Goal: Check status: Check status

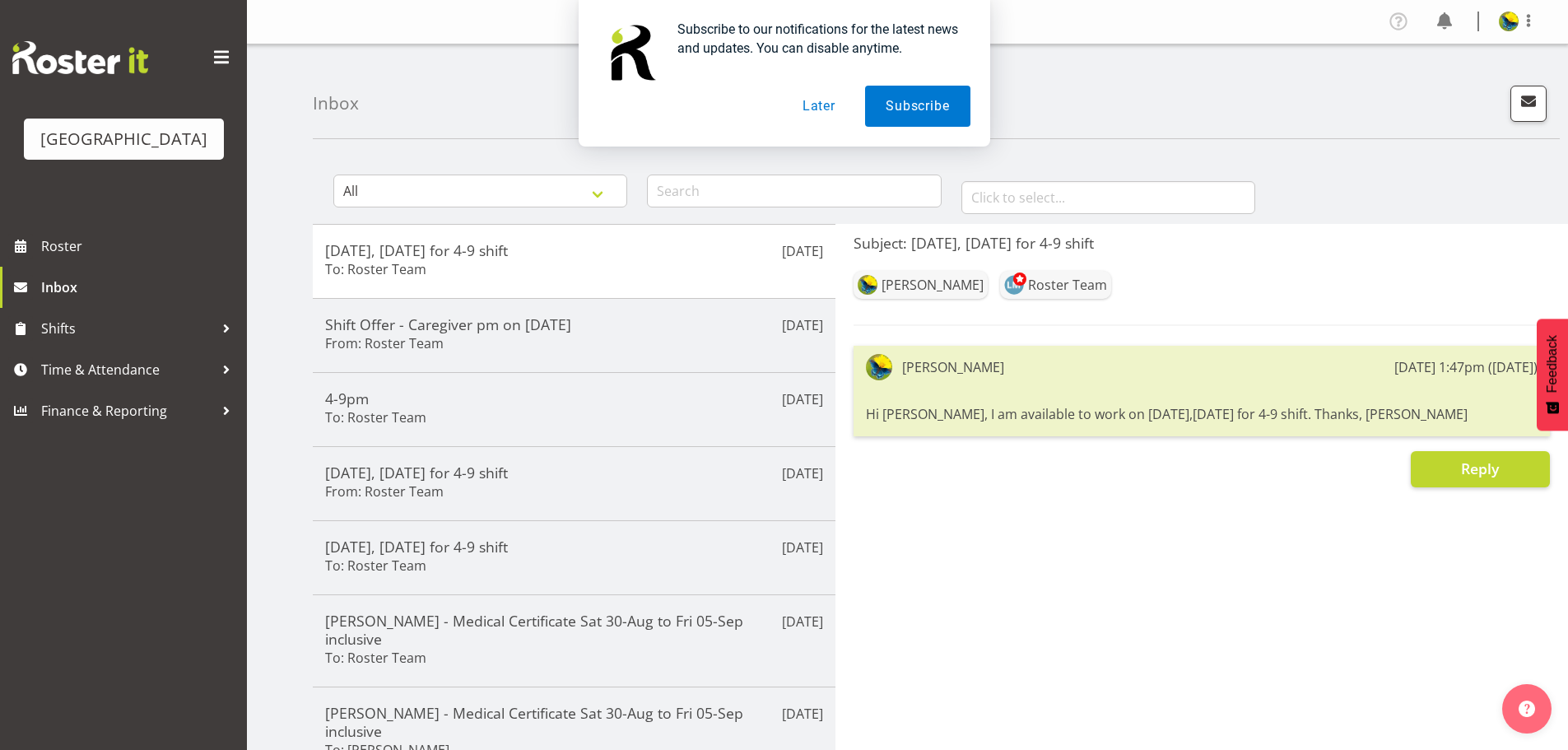
click at [821, 111] on button "Later" at bounding box center [819, 106] width 74 height 41
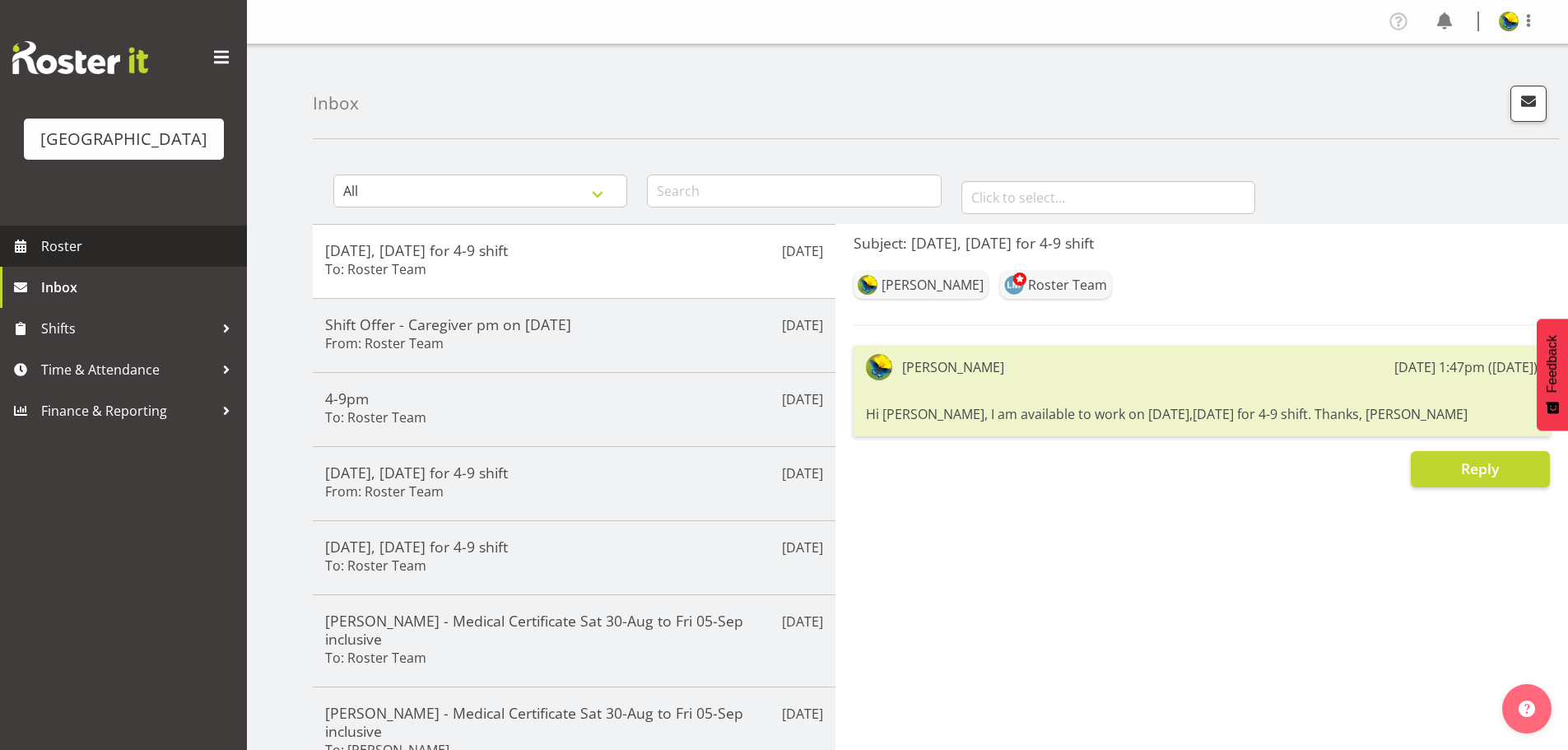
click at [147, 258] on span "Roster" at bounding box center [140, 246] width 197 height 25
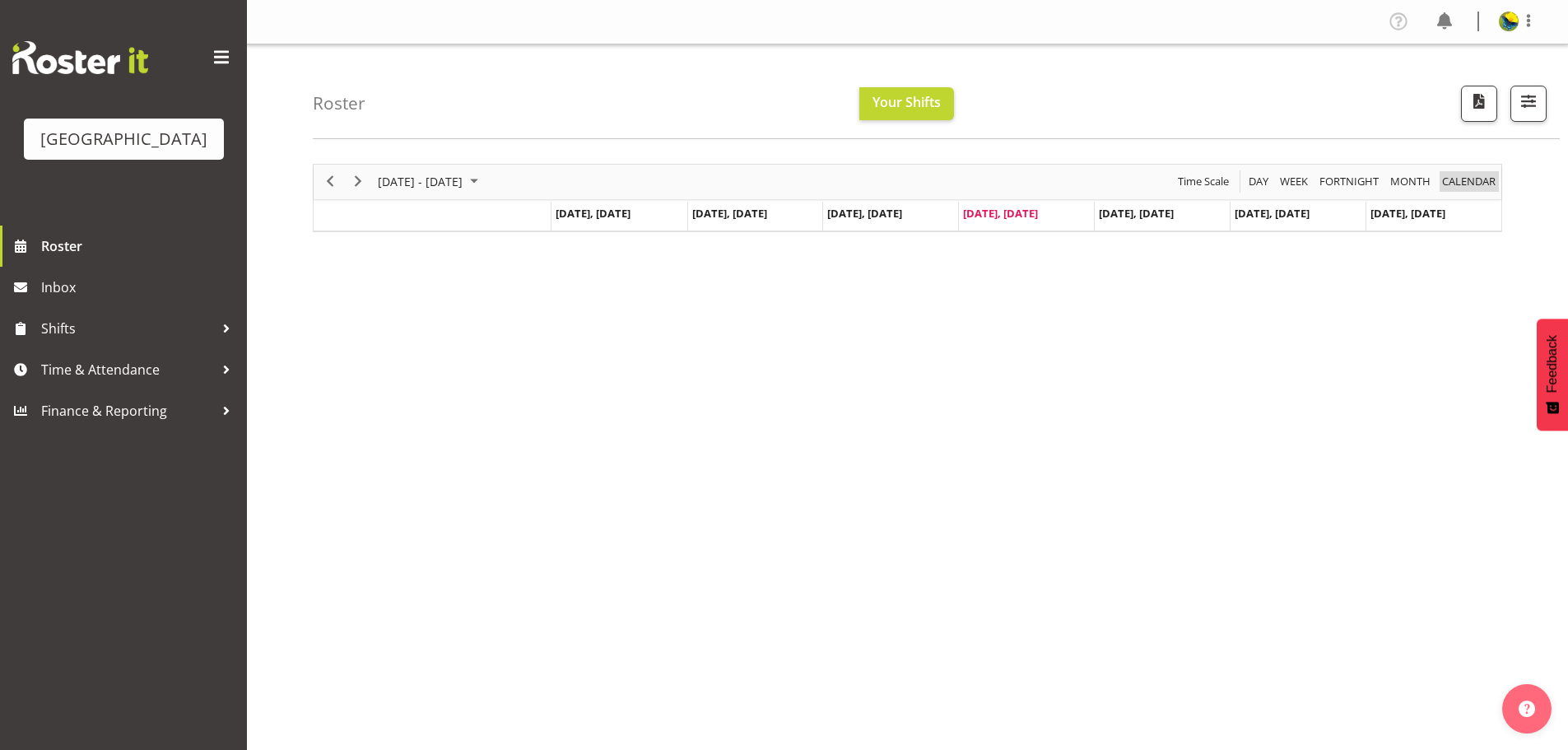
click at [1490, 184] on span "calendar" at bounding box center [1469, 182] width 57 height 20
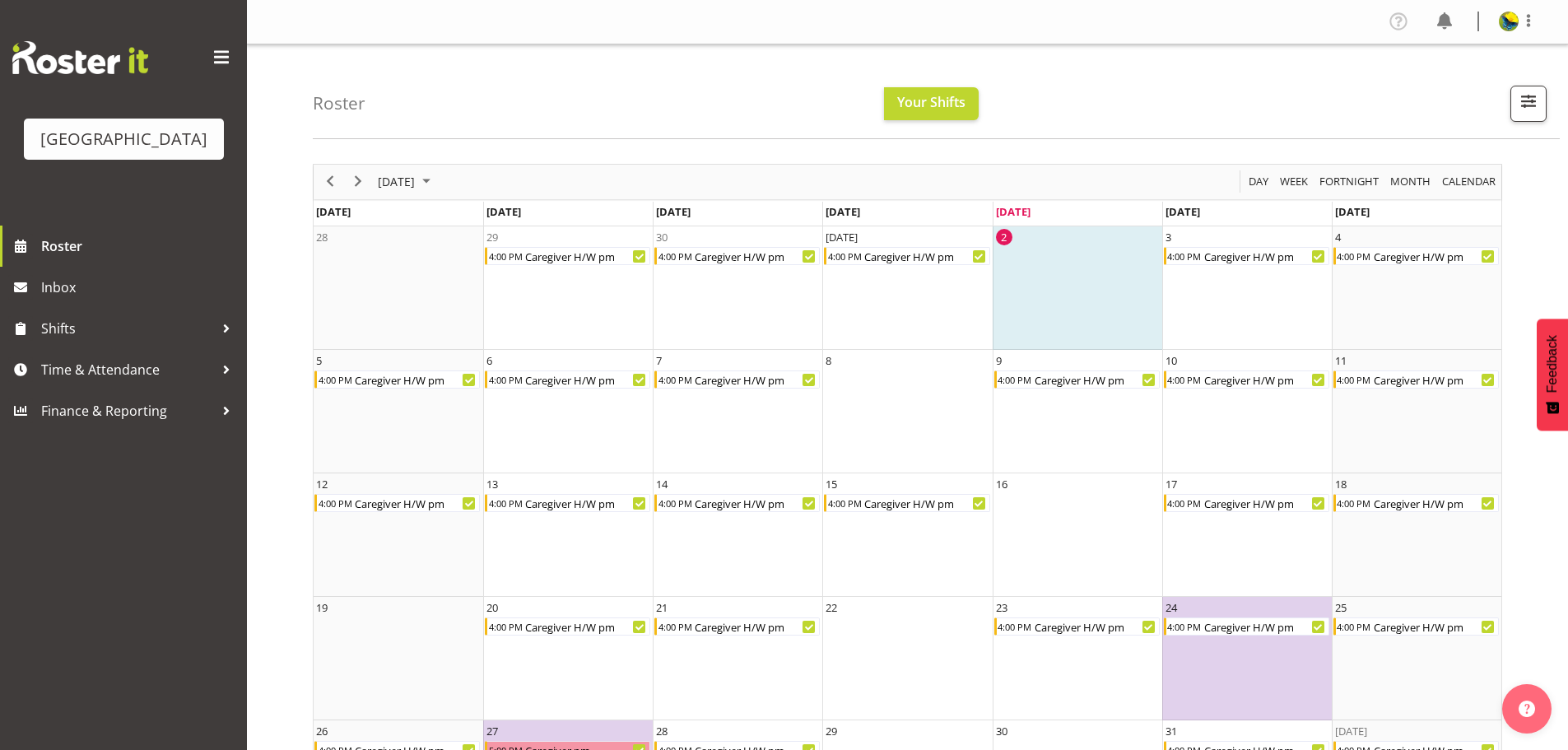
scroll to position [114, 0]
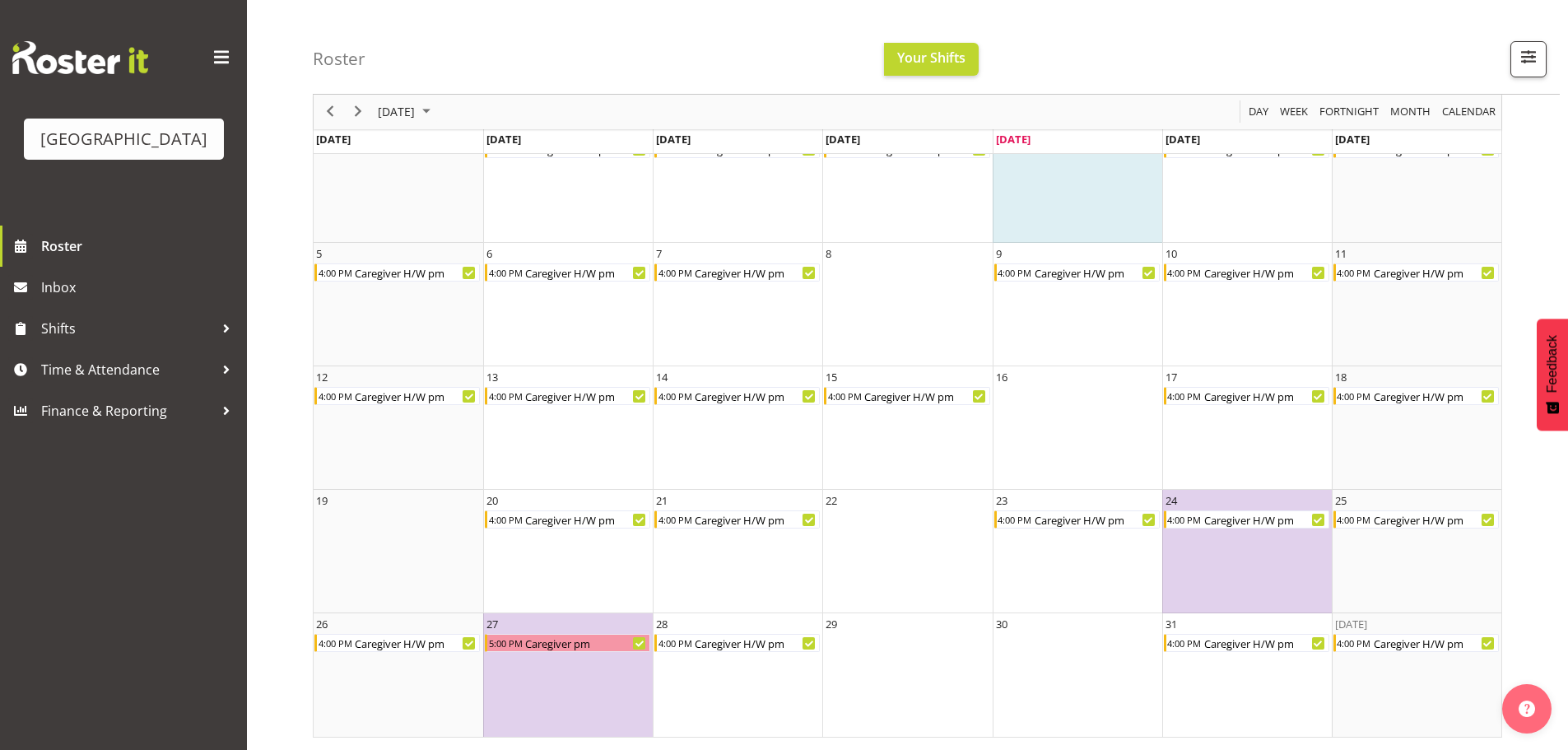
click at [1308, 30] on div "Roster Your Shifts 1 Locations [GEOGRAPHIC_DATA] Kitchen [GEOGRAPHIC_DATA] Sele…" at bounding box center [935, 47] width 1246 height 95
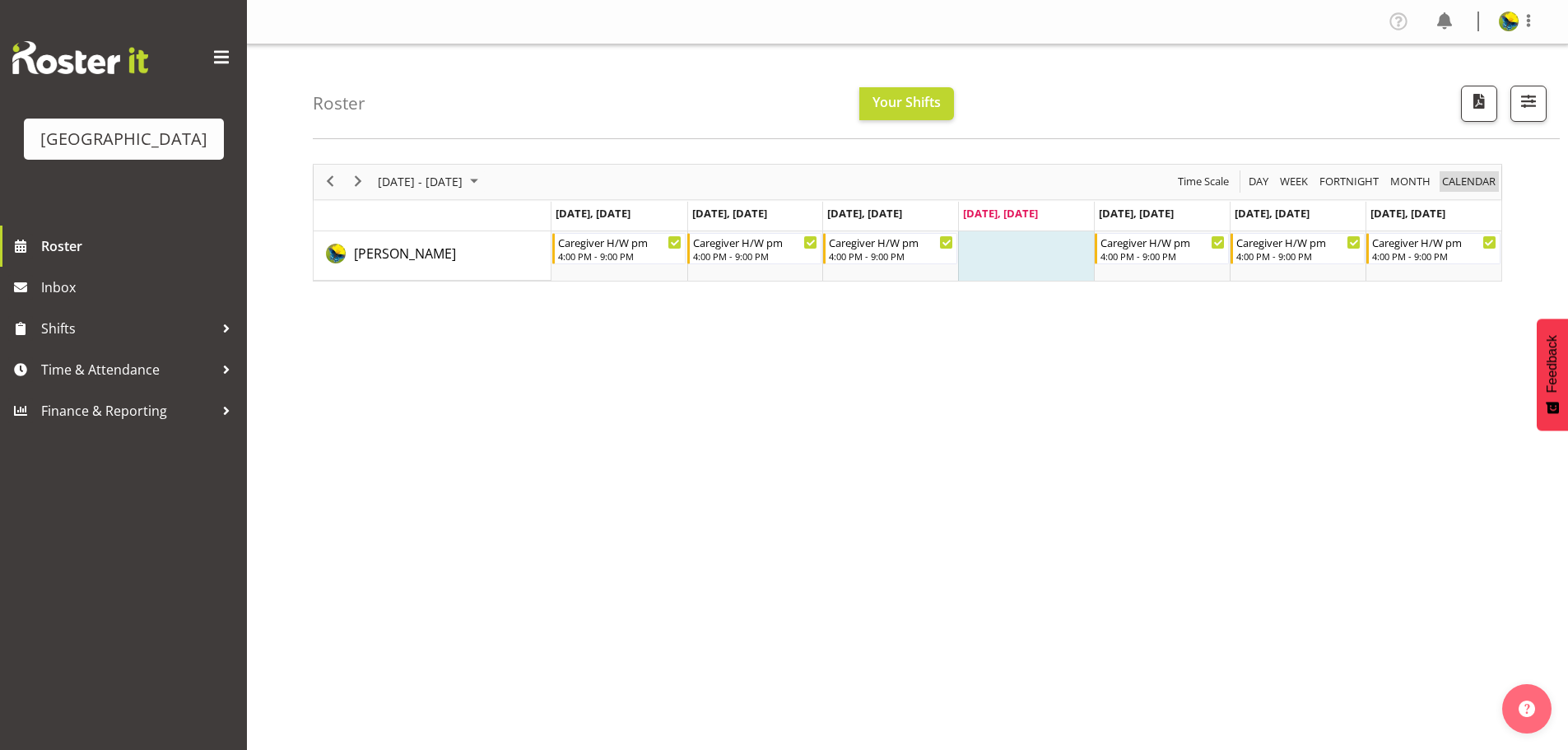
click at [1474, 192] on span "calendar" at bounding box center [1469, 182] width 57 height 20
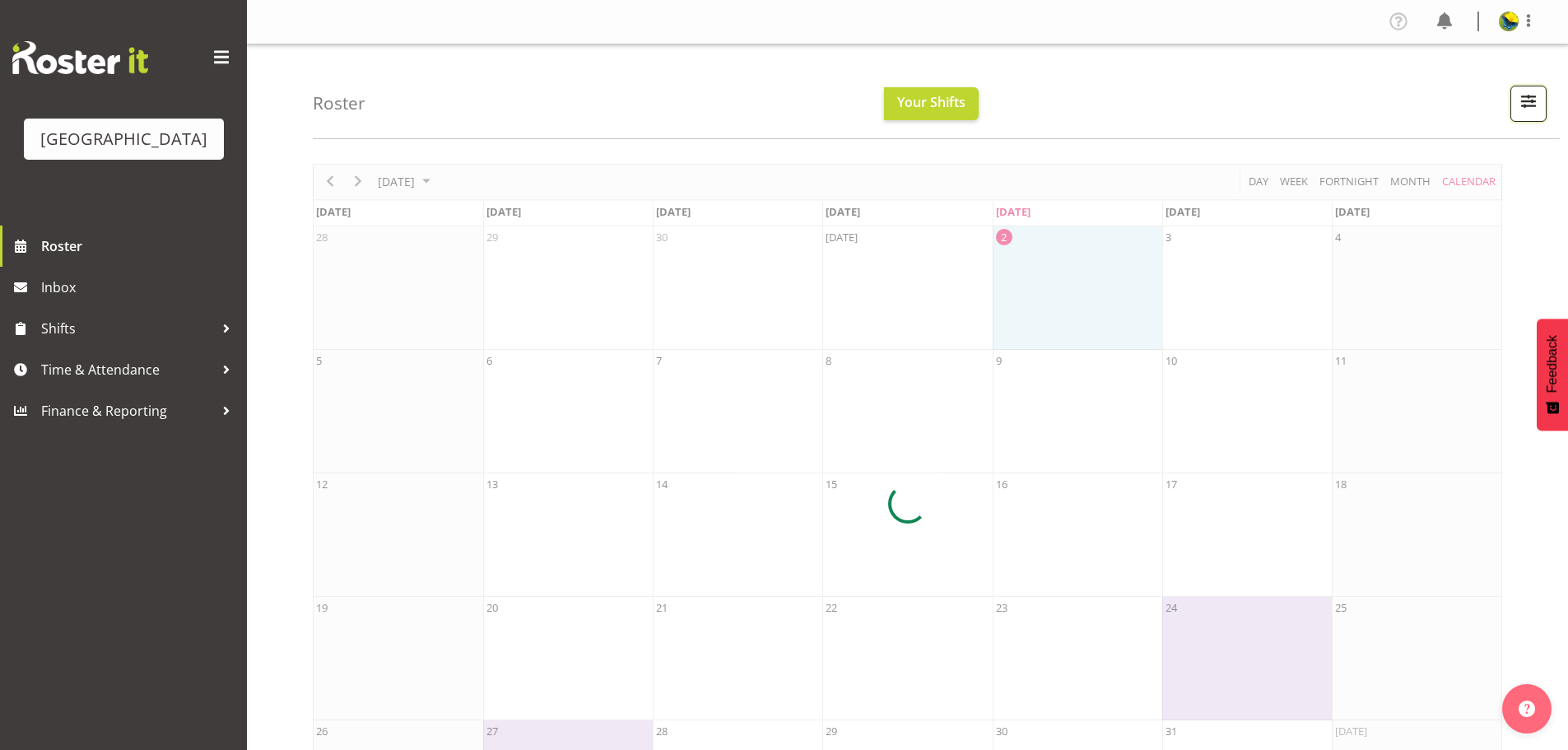
click at [1525, 111] on span "button" at bounding box center [1527, 100] width 21 height 21
click at [1453, 449] on div at bounding box center [907, 504] width 1189 height 681
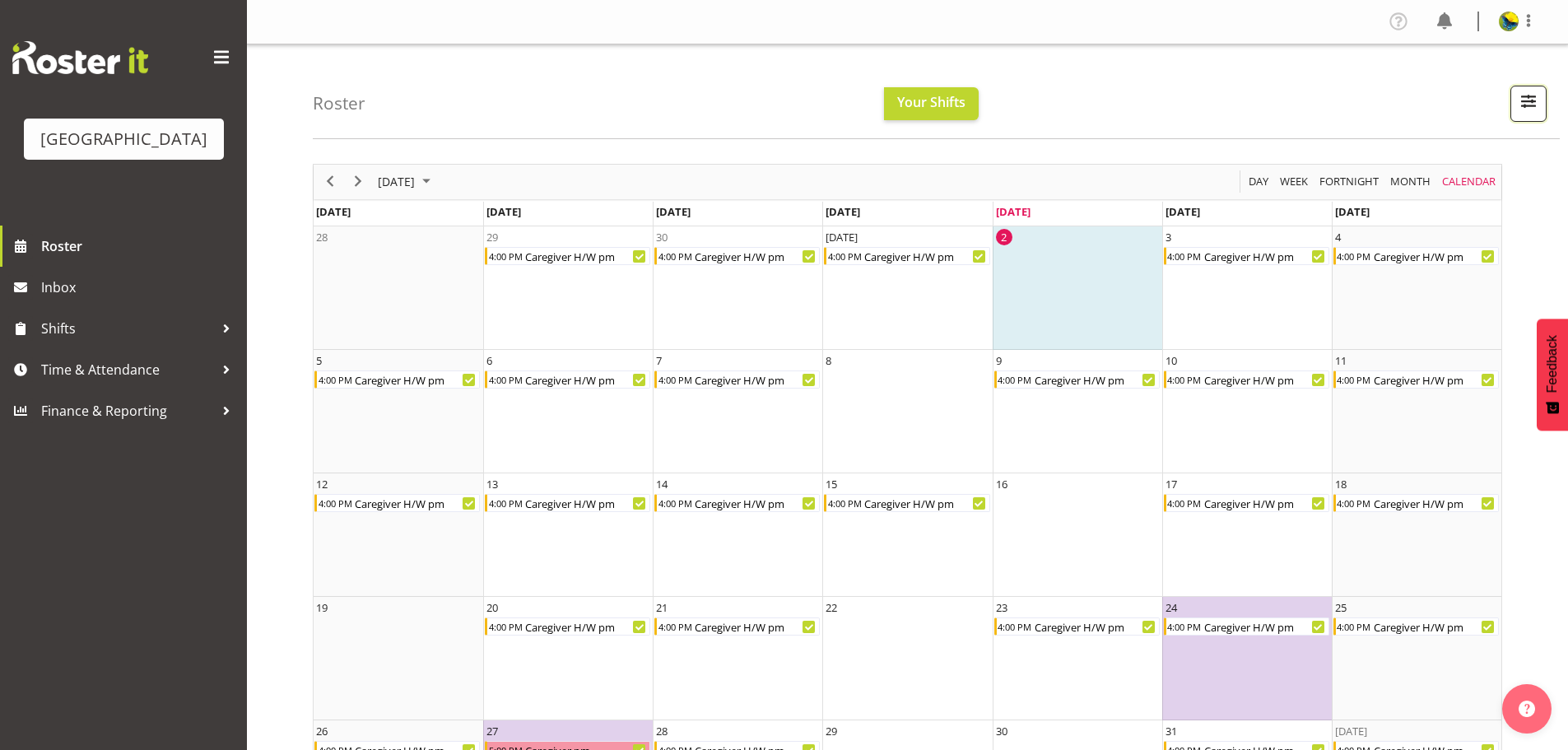
click at [1517, 111] on span "button" at bounding box center [1527, 100] width 21 height 21
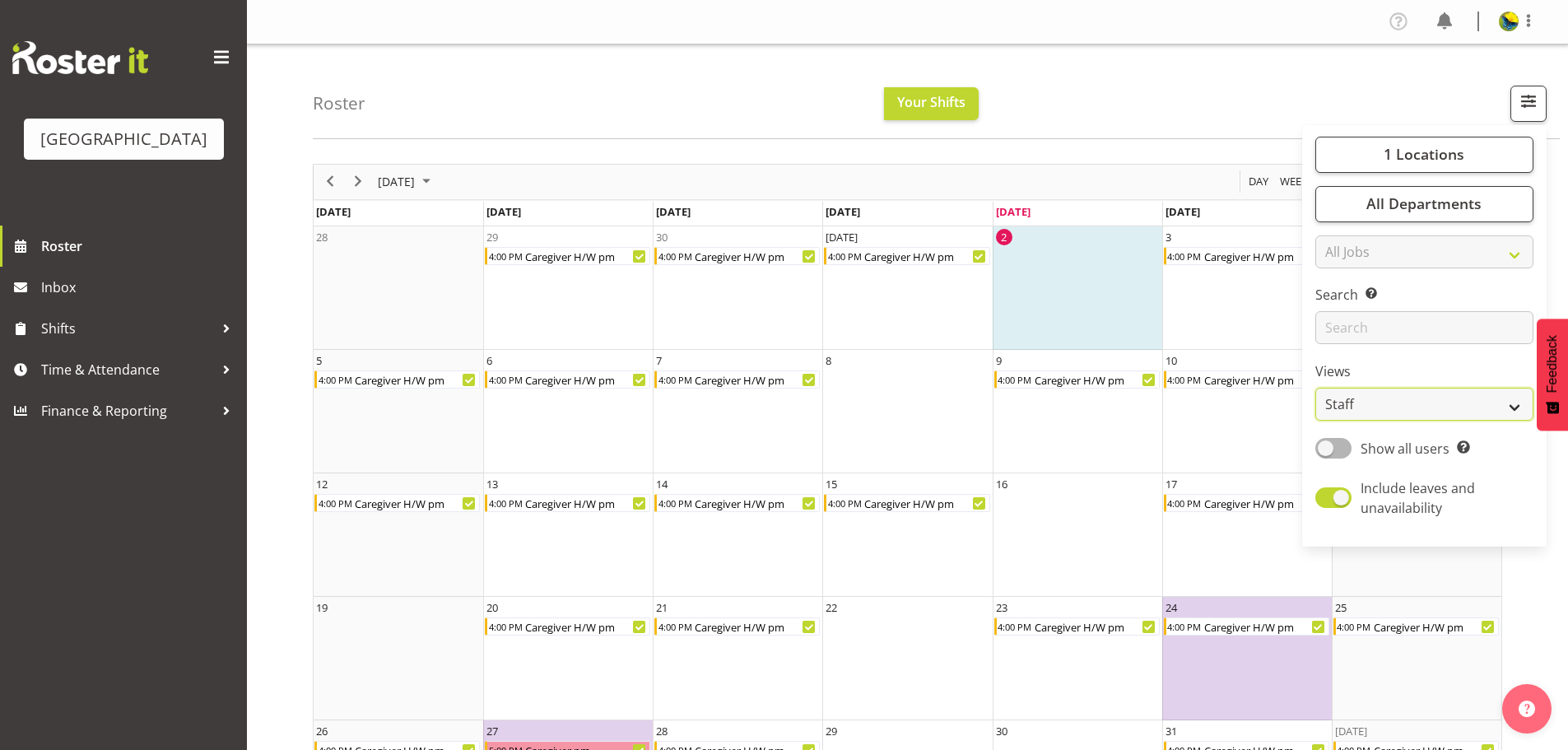
click at [1484, 420] on select "Staff Role Shift - Horizontal Shift - Vertical Staff - Location" at bounding box center [1423, 404] width 218 height 33
select select "shiftH"
click at [1315, 420] on select "Staff Role Shift - Horizontal Shift - Vertical Staff - Location" at bounding box center [1423, 404] width 218 height 33
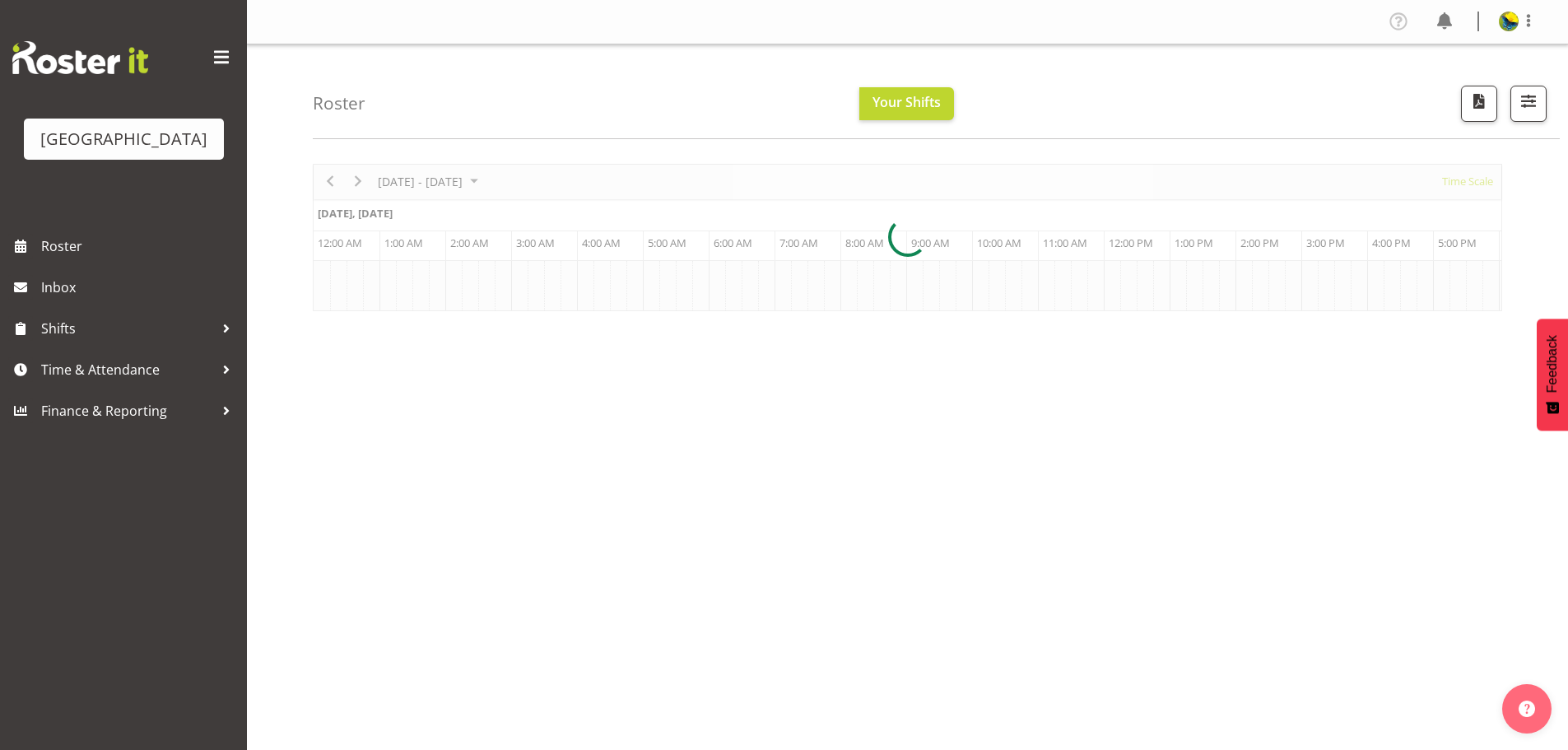
scroll to position [0, 4740]
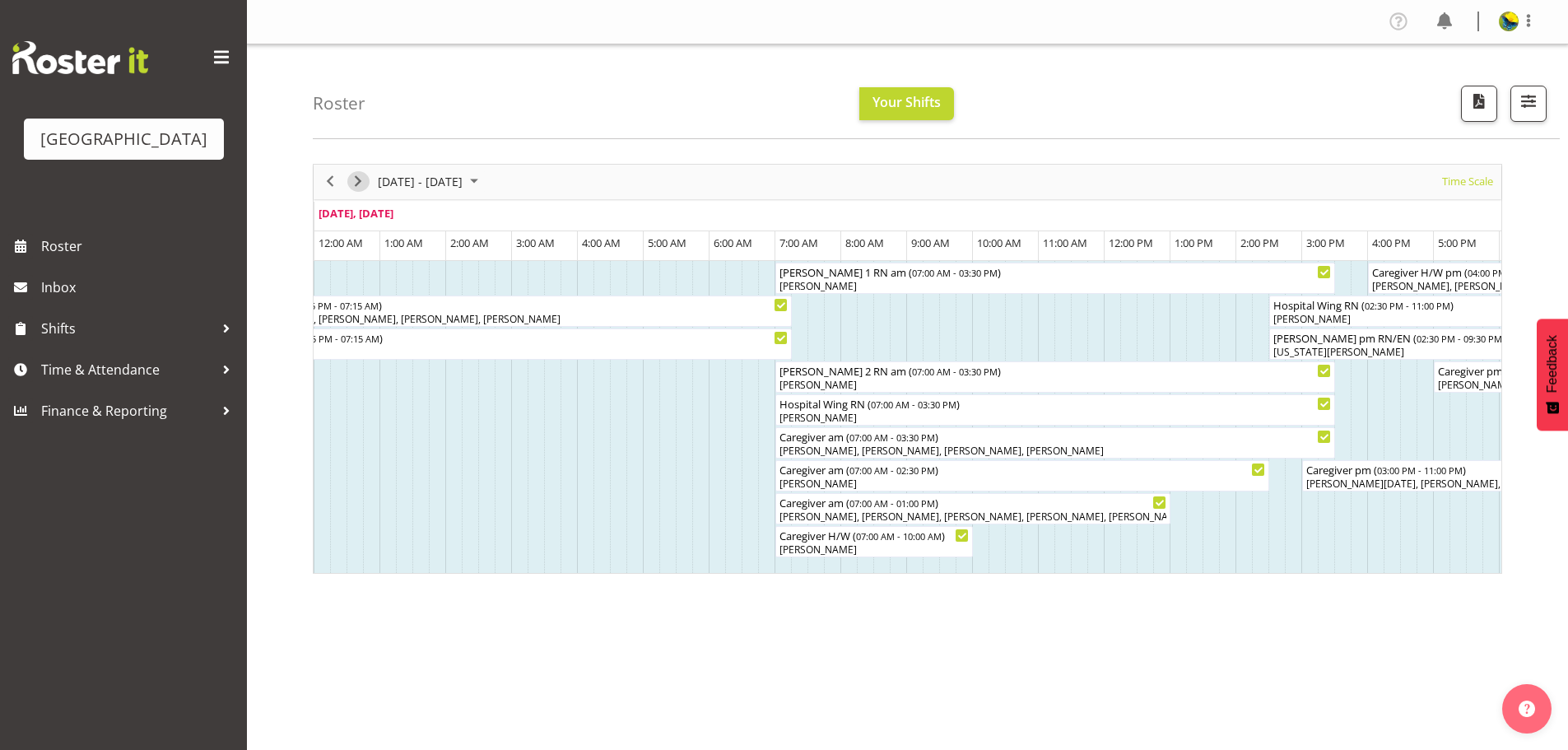
click at [362, 189] on span "Next" at bounding box center [357, 182] width 19 height 20
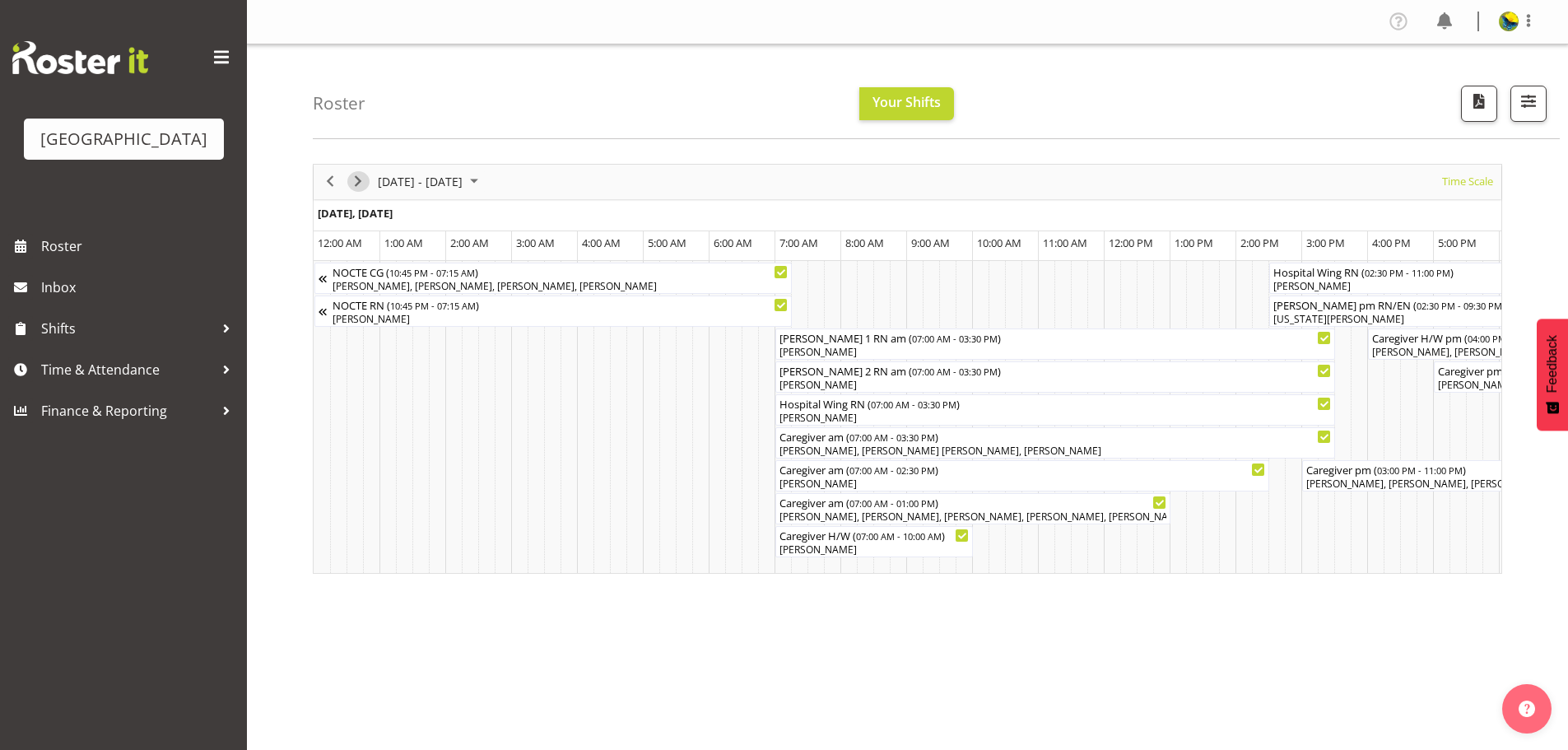
click at [357, 188] on span "Next" at bounding box center [357, 182] width 19 height 20
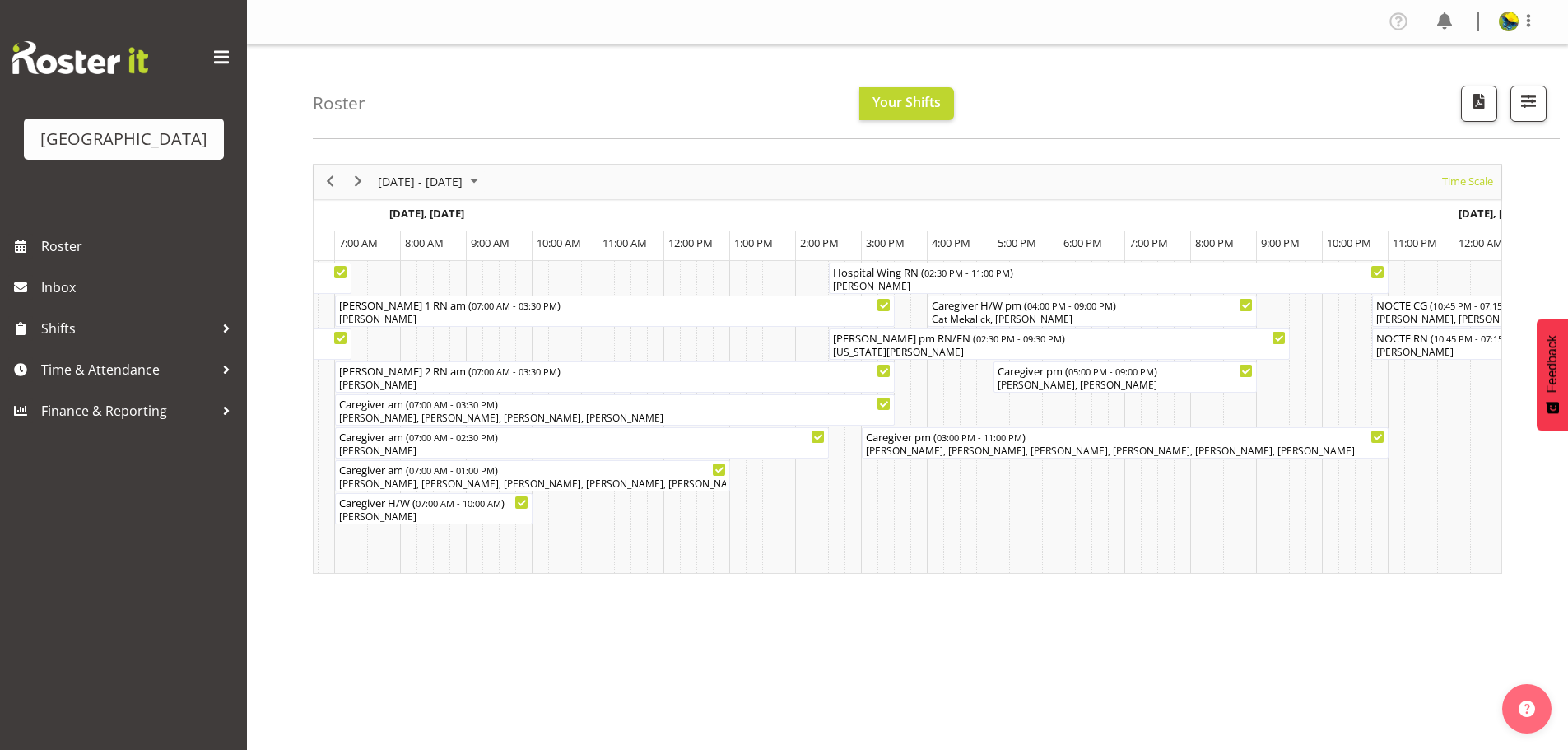
scroll to position [0, 3671]
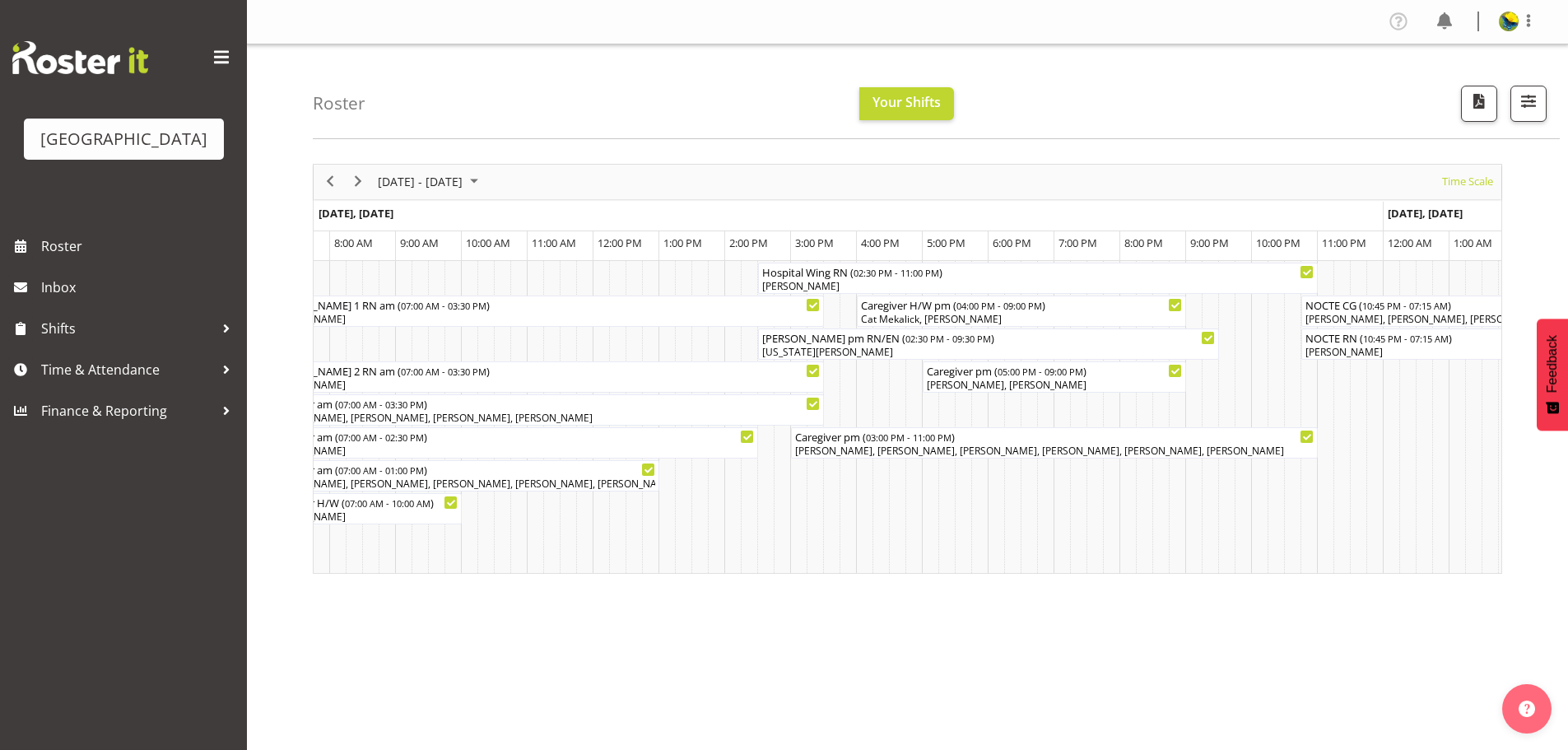
click at [895, 649] on div "Oct 27 - Nov 02, 2025 Today Timeline Day Timeline Week Timeline Fortnight Timel…" at bounding box center [940, 480] width 1255 height 659
click at [1234, 33] on nav "Profile Log Out" at bounding box center [907, 21] width 1288 height 27
